Goal: Manage account settings

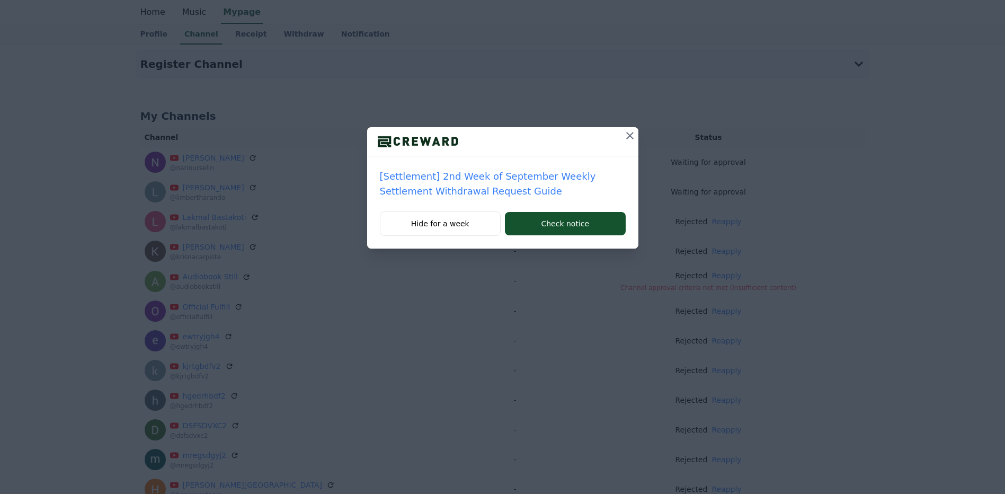
scroll to position [10, 0]
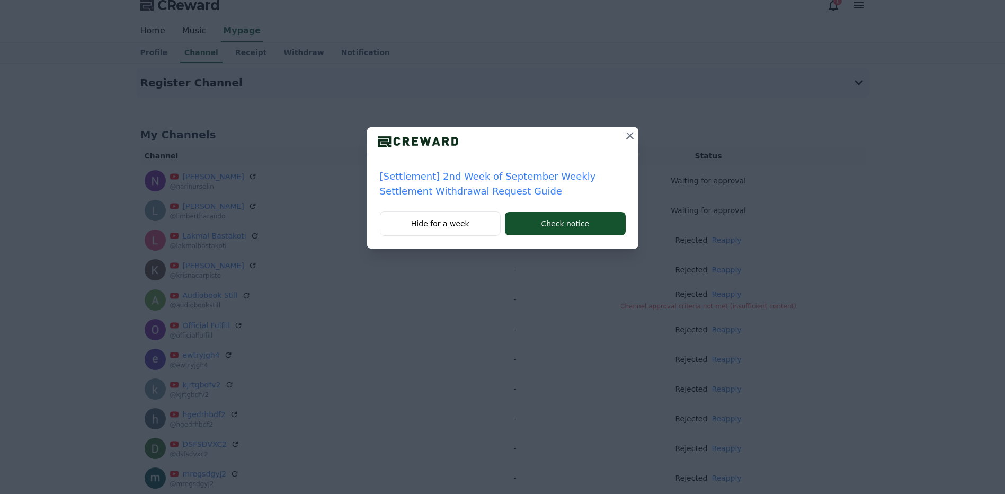
click at [631, 135] on icon at bounding box center [629, 135] width 7 height 7
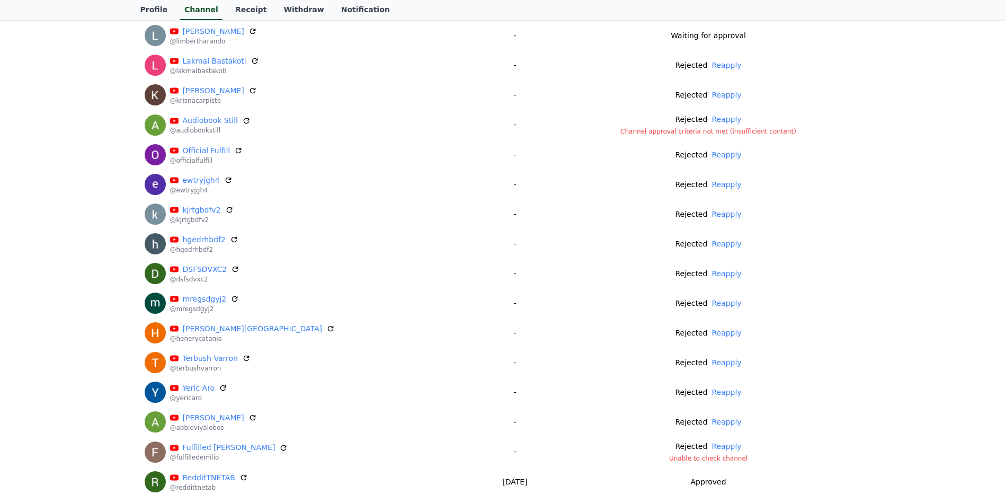
scroll to position [0, 0]
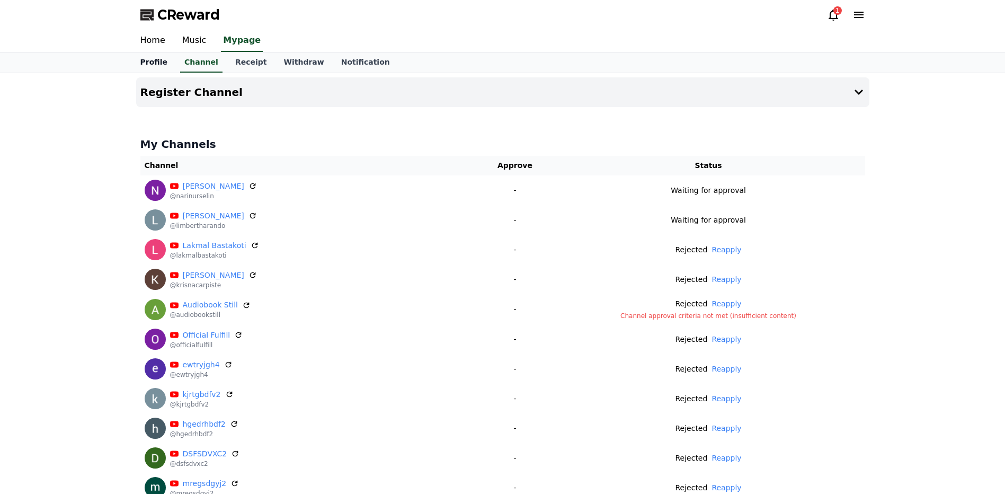
click at [151, 64] on link "Profile" at bounding box center [154, 62] width 44 height 20
select select "**********"
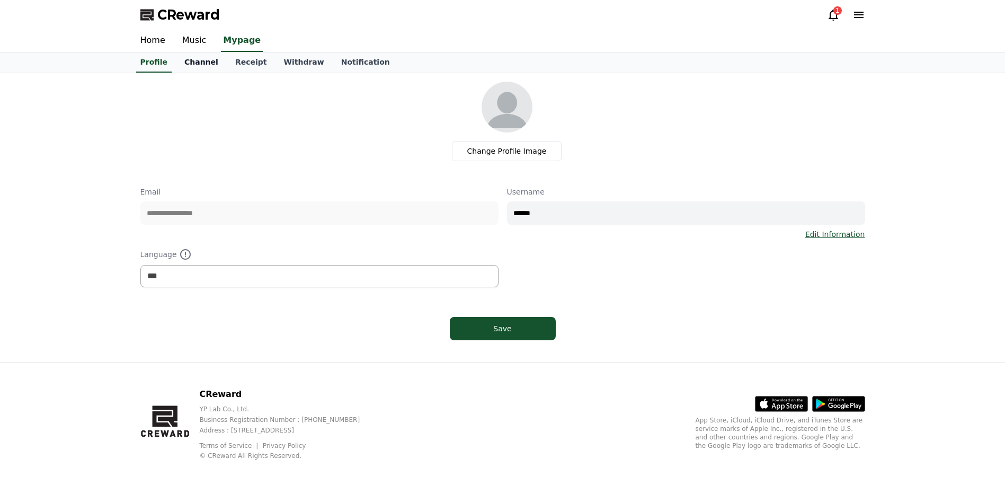
click at [212, 68] on link "Channel" at bounding box center [201, 62] width 51 height 20
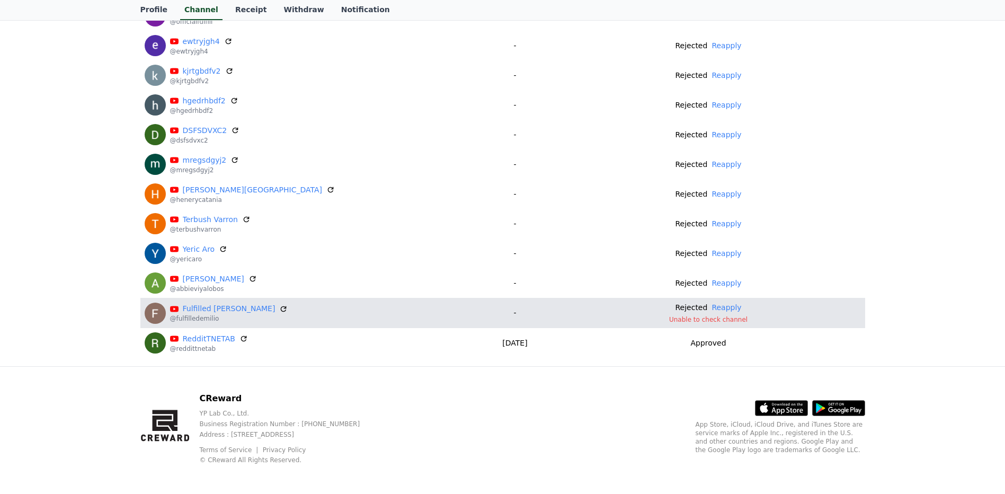
scroll to position [327, 0]
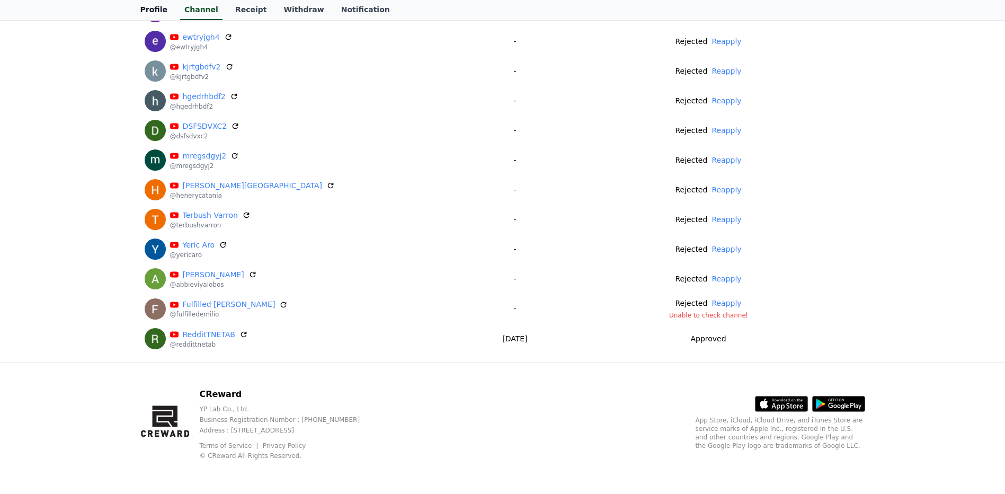
click at [142, 13] on link "Profile" at bounding box center [154, 10] width 44 height 20
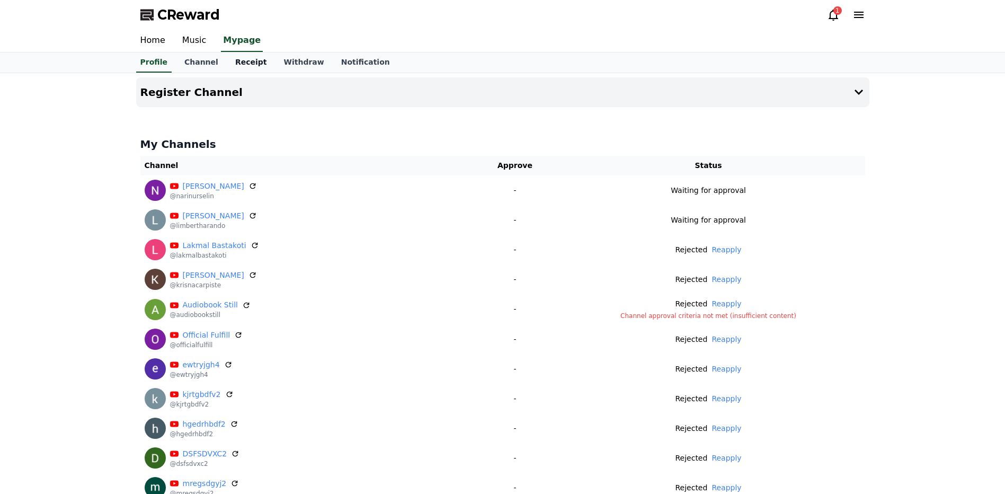
select select "**********"
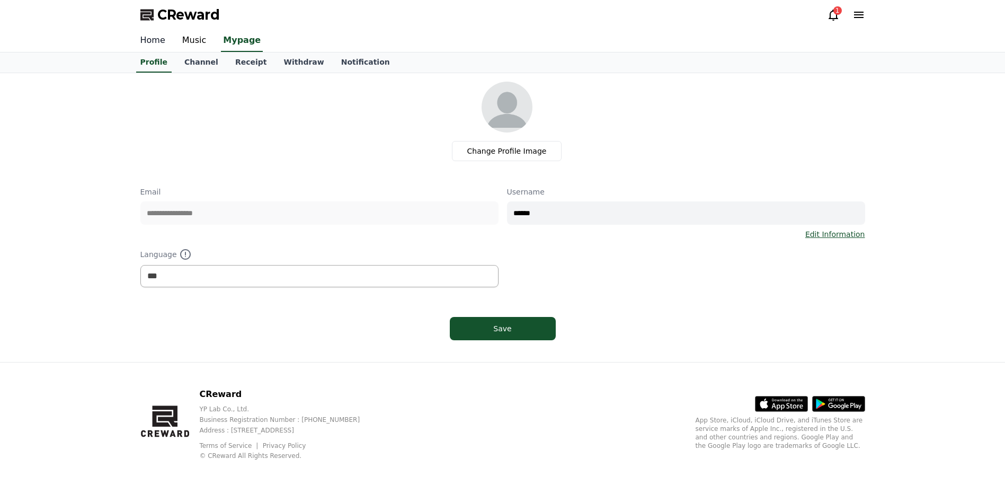
click at [154, 42] on link "Home" at bounding box center [153, 41] width 42 height 22
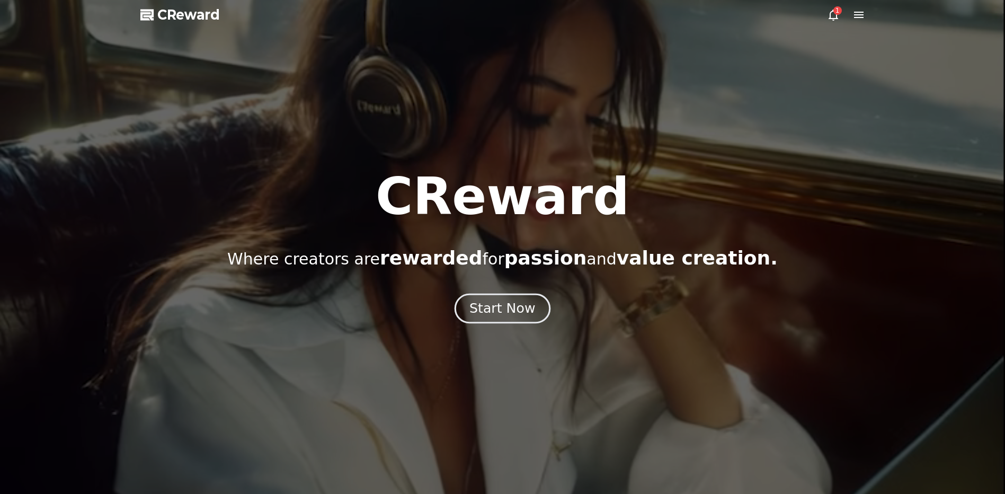
click at [528, 315] on div "Start Now" at bounding box center [502, 308] width 66 height 18
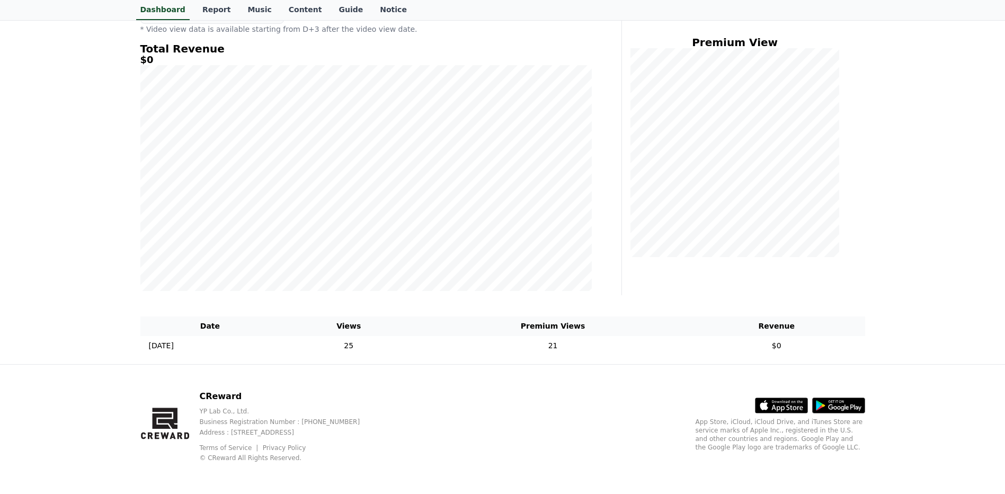
scroll to position [130, 0]
